Goal: Transaction & Acquisition: Purchase product/service

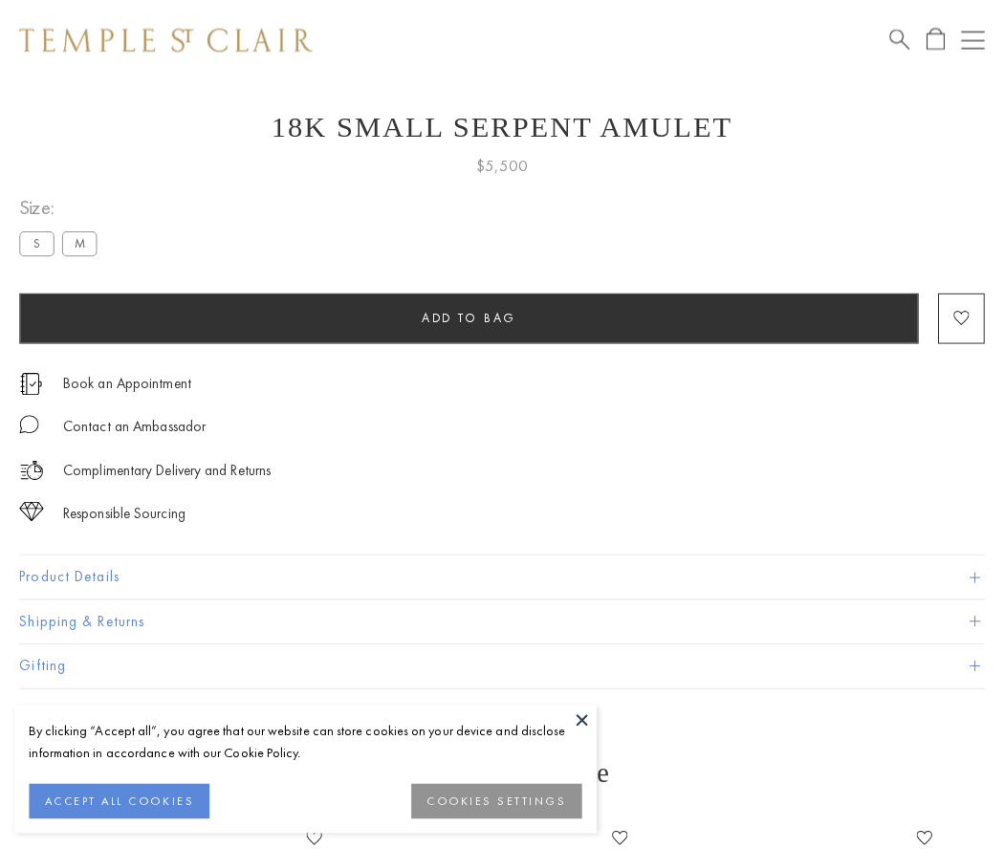
scroll to position [58, 0]
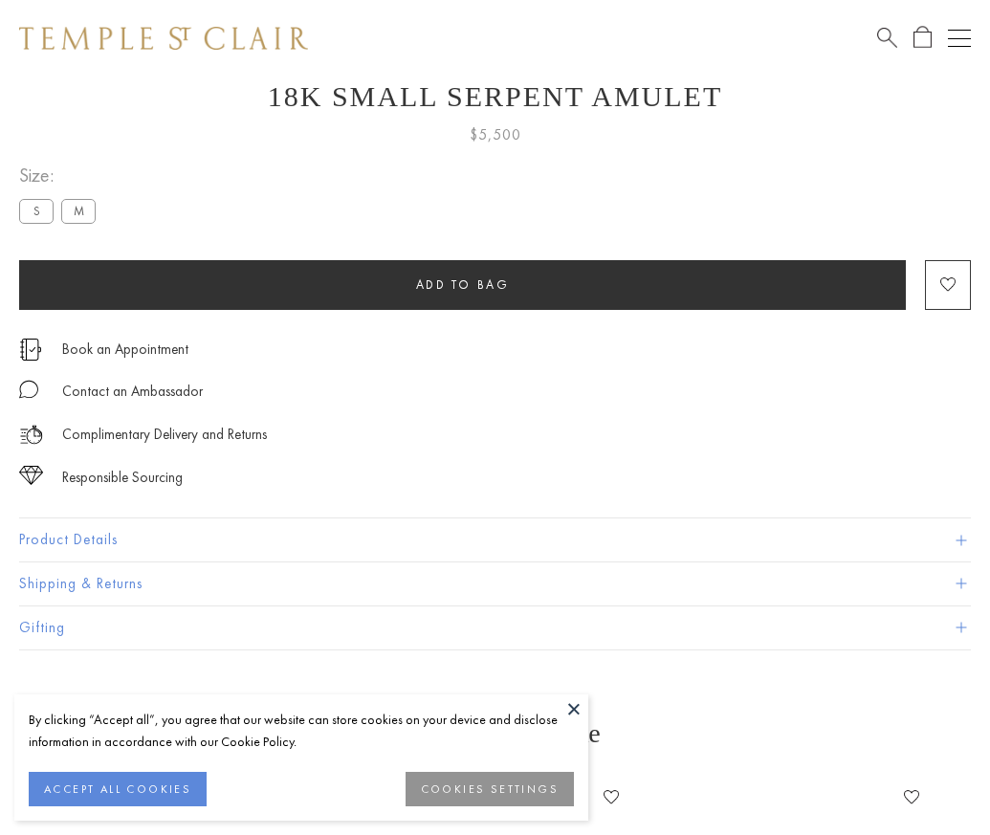
click at [462, 284] on span "Add to bag" at bounding box center [463, 284] width 94 height 16
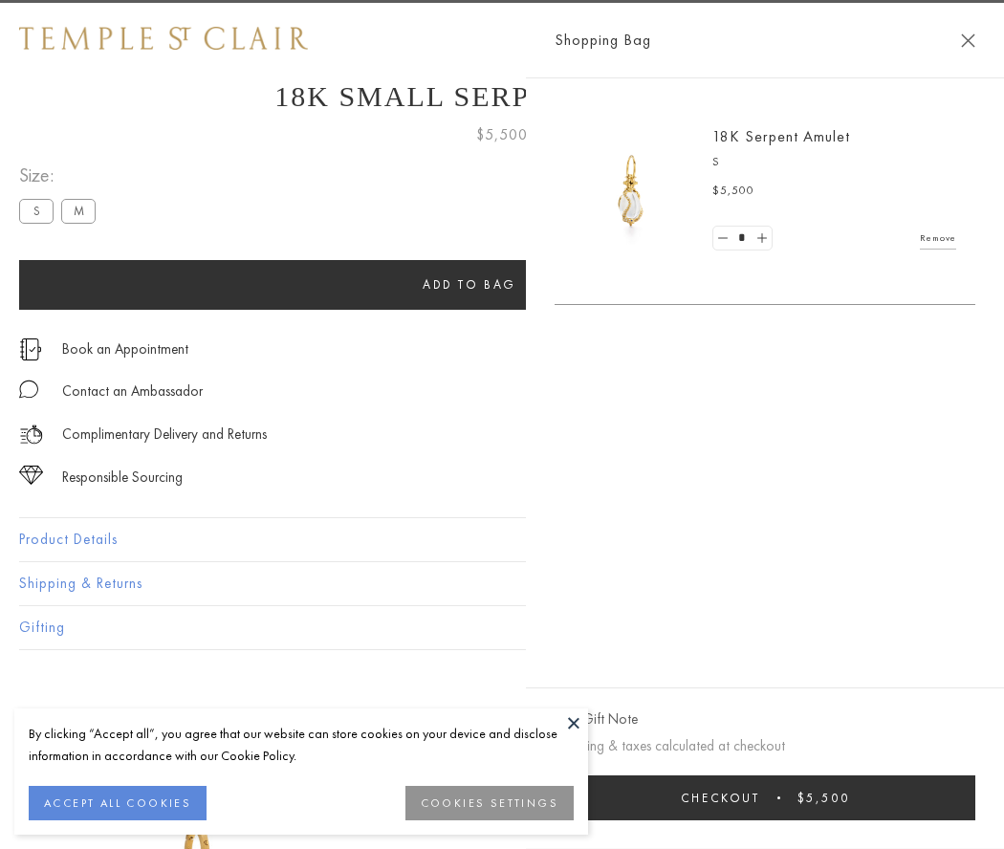
click at [832, 798] on button "Checkout $5,500" at bounding box center [765, 798] width 421 height 45
